Goal: Task Accomplishment & Management: Use online tool/utility

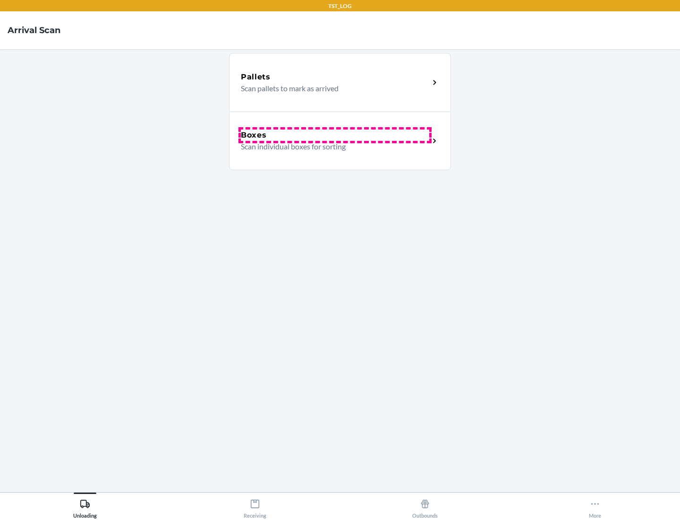
click at [335, 135] on div "Boxes" at bounding box center [335, 134] width 189 height 11
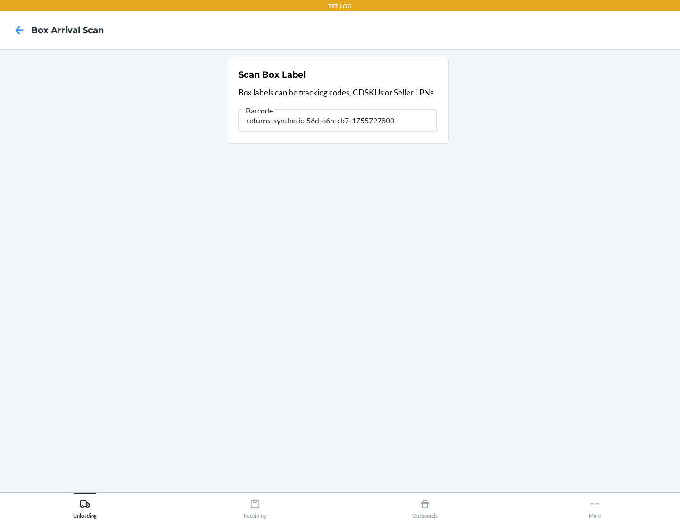
type input "returns-synthetic-56d-e6n-cb7-1755727800"
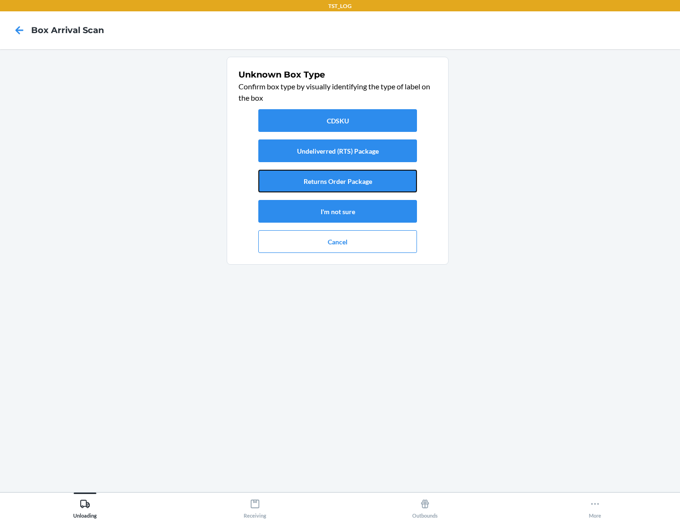
click at [338, 181] on button "Returns Order Package" at bounding box center [337, 181] width 159 height 23
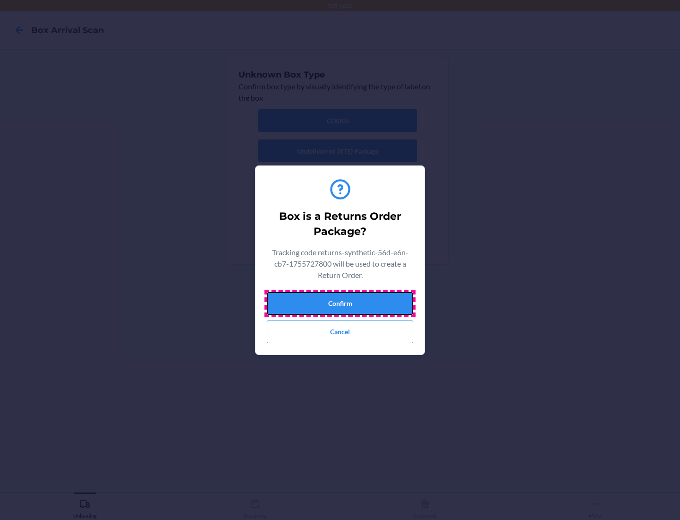
click at [340, 303] on button "Confirm" at bounding box center [340, 303] width 146 height 23
